Goal: Use online tool/utility

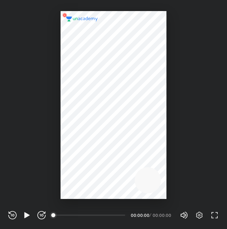
scroll to position [229, 227]
click at [198, 215] on icon "button" at bounding box center [199, 215] width 2 height 2
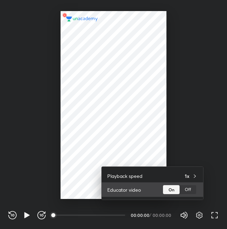
click at [180, 192] on div "Off" at bounding box center [188, 189] width 17 height 9
click at [173, 192] on div "On" at bounding box center [171, 189] width 17 height 9
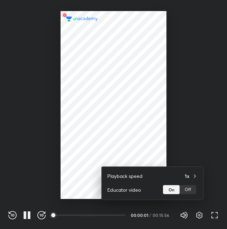
click at [169, 149] on div at bounding box center [113, 114] width 227 height 229
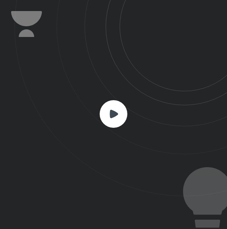
click at [105, 113] on rect at bounding box center [114, 114] width 28 height 28
